Goal: Information Seeking & Learning: Learn about a topic

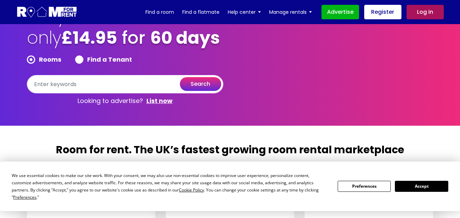
scroll to position [103, 0]
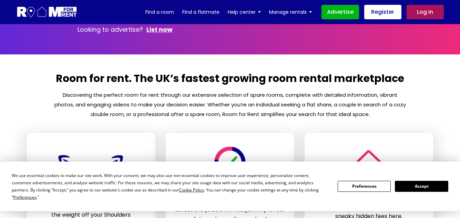
click at [415, 185] on button "Accept" at bounding box center [421, 186] width 53 height 11
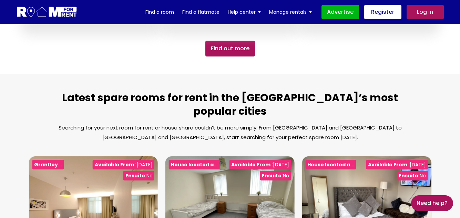
scroll to position [793, 0]
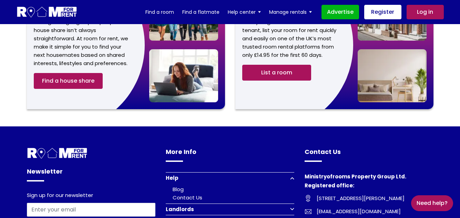
click at [435, 14] on link "Log in" at bounding box center [425, 12] width 37 height 14
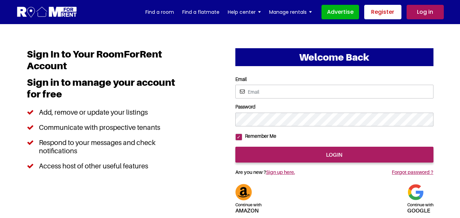
click at [387, 13] on link "Register" at bounding box center [382, 12] width 37 height 14
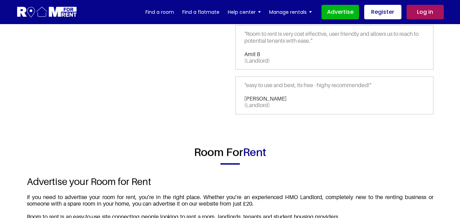
scroll to position [207, 0]
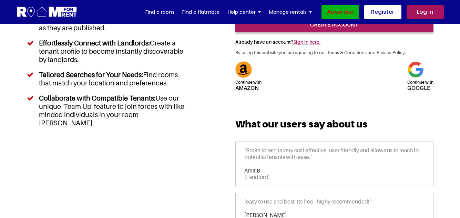
click at [341, 16] on link "Advertise" at bounding box center [341, 12] width 38 height 14
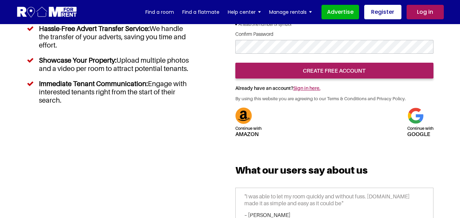
scroll to position [103, 0]
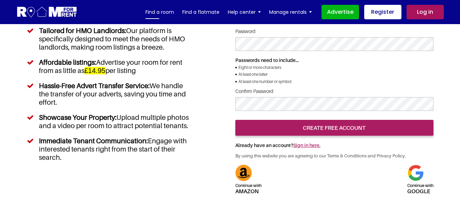
click at [163, 14] on link "Find a room" at bounding box center [159, 12] width 29 height 10
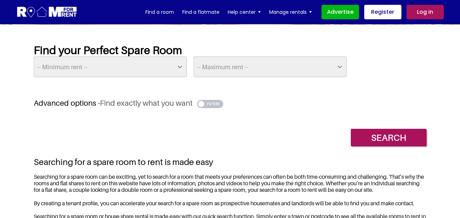
scroll to position [138, 0]
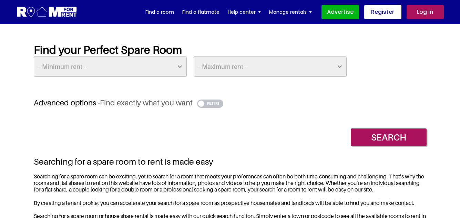
click at [334, 67] on select "-- Maximum rent -- £50 £75 £100 £125 £150 £175 £200 £225 £250 £275 £300 £325 £3…" at bounding box center [270, 66] width 153 height 21
click at [181, 64] on select "-- Minimum rent -- £25 £50 £75 £100 £125 £150 £175 £200 £225 £250 £275 £300 £32…" at bounding box center [110, 66] width 153 height 21
click at [373, 67] on div "-- Minimum rent -- £25 £50 £75 £100 £125 £150 £175 £200 £225 £250 £275 £300 £32…" at bounding box center [230, 66] width 400 height 21
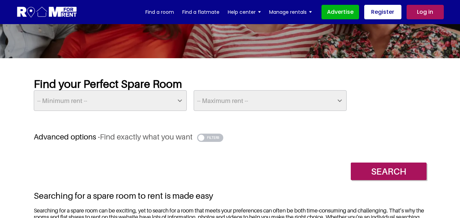
scroll to position [69, 0]
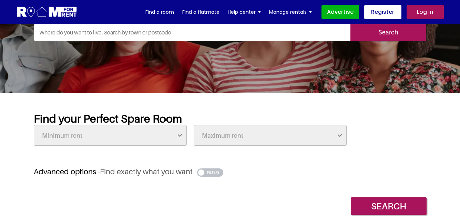
click at [340, 136] on select "-- Maximum rent -- £50 £75 £100 £125 £150 £175 £200 £225 £250 £275 £300 £325 £3…" at bounding box center [270, 135] width 153 height 21
select select "375"
click at [194, 125] on select "-- Maximum rent -- £50 £75 £100 £125 £150 £175 £200 £225 £250 £275 £300 £325 £3…" at bounding box center [270, 135] width 153 height 21
